Goal: Find specific page/section: Find specific page/section

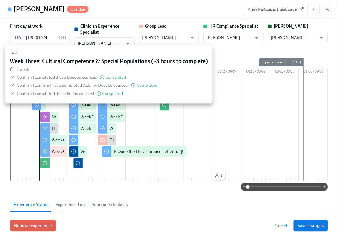
scroll to position [1362, 0]
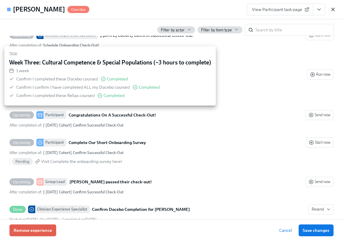
click at [333, 8] on icon "button" at bounding box center [332, 9] width 3 height 3
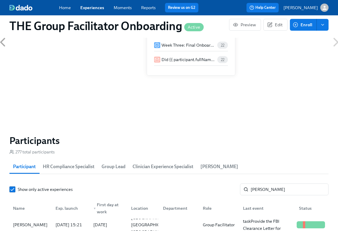
scroll to position [0, 8825]
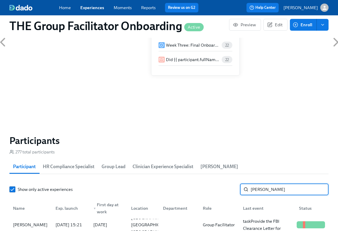
click at [259, 190] on input "[PERSON_NAME]" at bounding box center [290, 190] width 78 height 12
type input "[PERSON_NAME]"
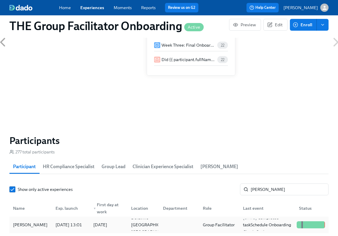
click at [33, 224] on div "[PERSON_NAME]" at bounding box center [30, 225] width 39 height 7
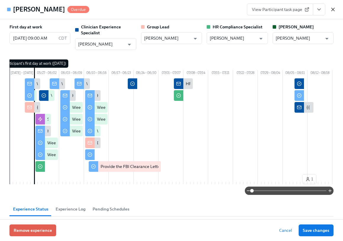
click at [333, 9] on icon "button" at bounding box center [332, 9] width 3 height 3
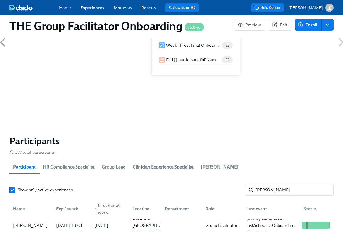
scroll to position [0, 8825]
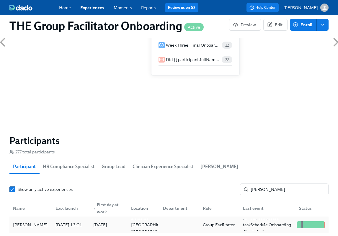
click at [30, 228] on div "[PERSON_NAME]" at bounding box center [30, 225] width 39 height 7
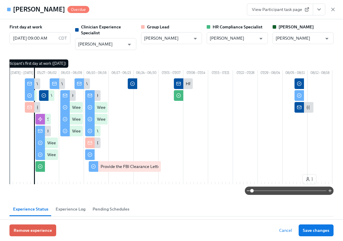
click at [317, 8] on icon "View task page" at bounding box center [319, 10] width 6 height 6
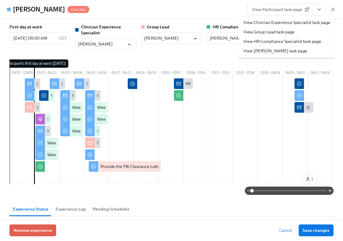
click at [308, 22] on link "View Clinician Experience Specialist task page" at bounding box center [286, 23] width 87 height 6
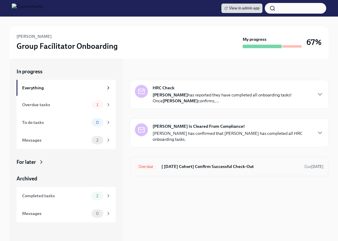
click at [192, 163] on h6 "[ [DATE] Cohort] Confirm Successful Check-Out" at bounding box center [231, 166] width 138 height 7
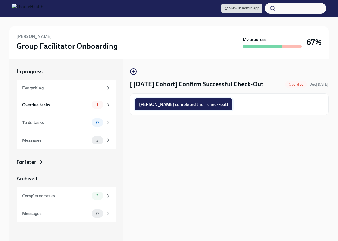
click at [178, 105] on span "[PERSON_NAME] completed their check-out!" at bounding box center [183, 104] width 89 height 6
